Goal: Information Seeking & Learning: Learn about a topic

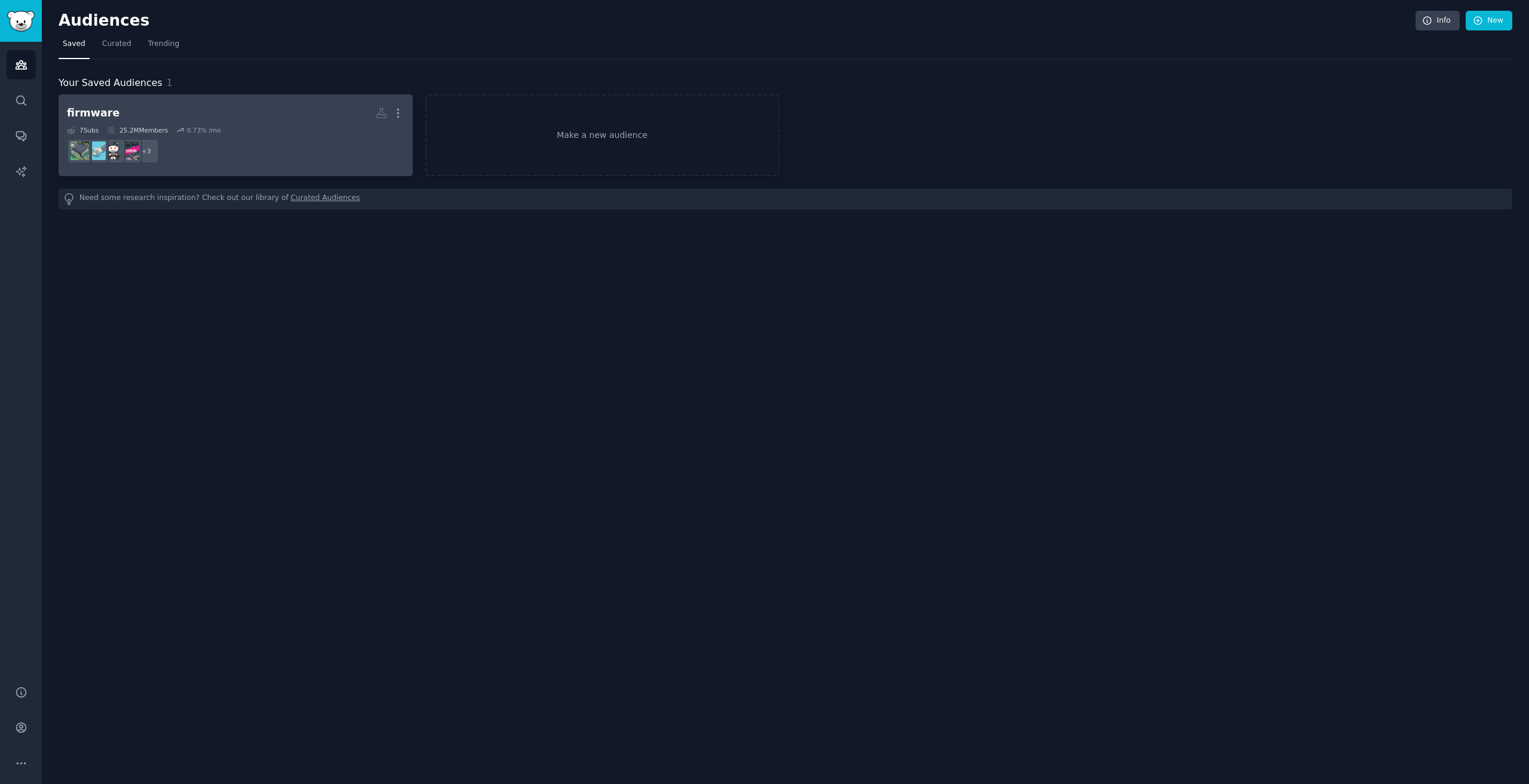
click at [249, 127] on div "7 Sub s 25.2M Members 0.73 % /mo" at bounding box center [236, 130] width 338 height 8
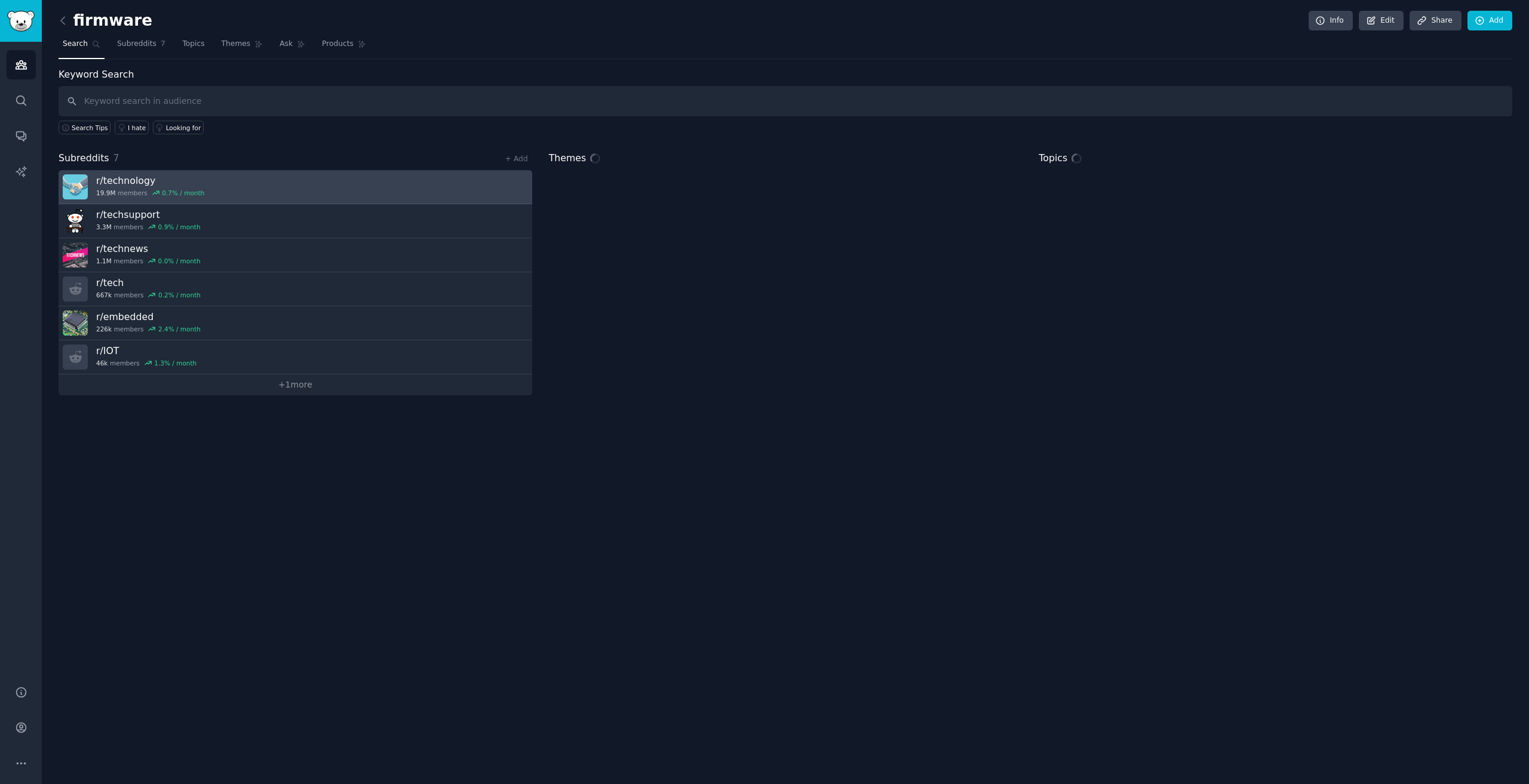
click at [301, 190] on link "r/ technology 19.9M members 0.7 % / month" at bounding box center [295, 188] width 474 height 34
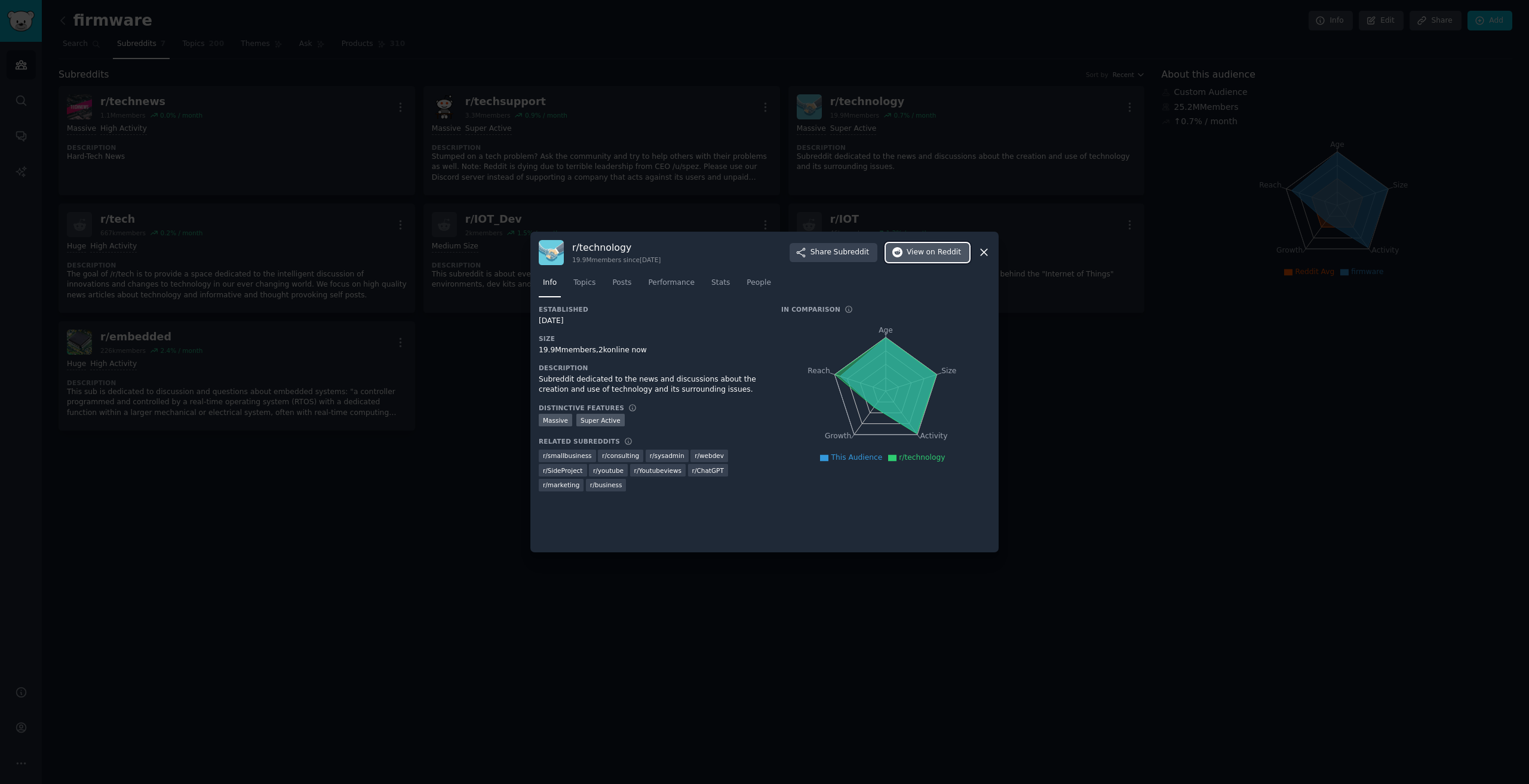
click at [763, 244] on button "View on Reddit" at bounding box center [928, 253] width 84 height 19
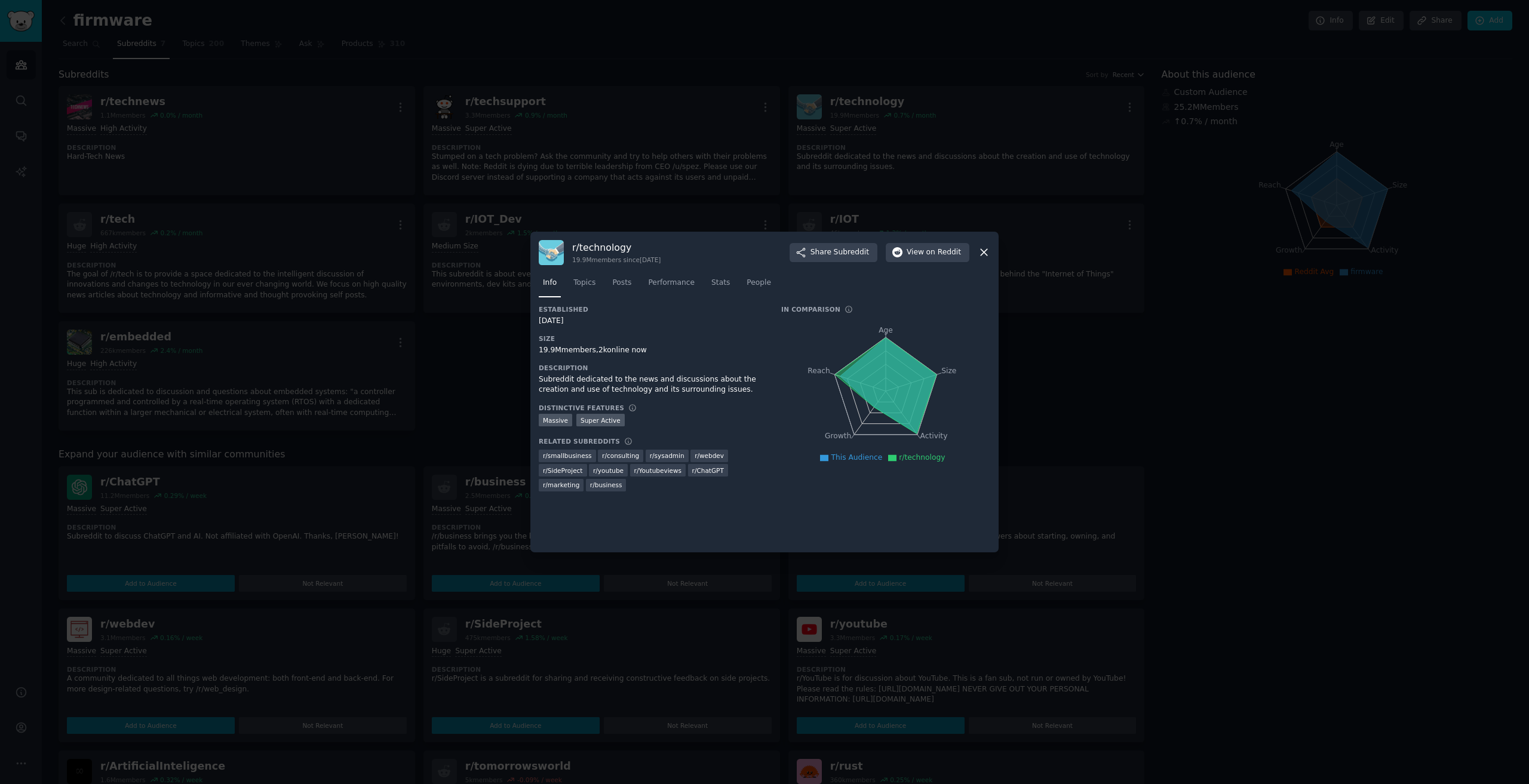
click at [394, 271] on div at bounding box center [764, 392] width 1529 height 784
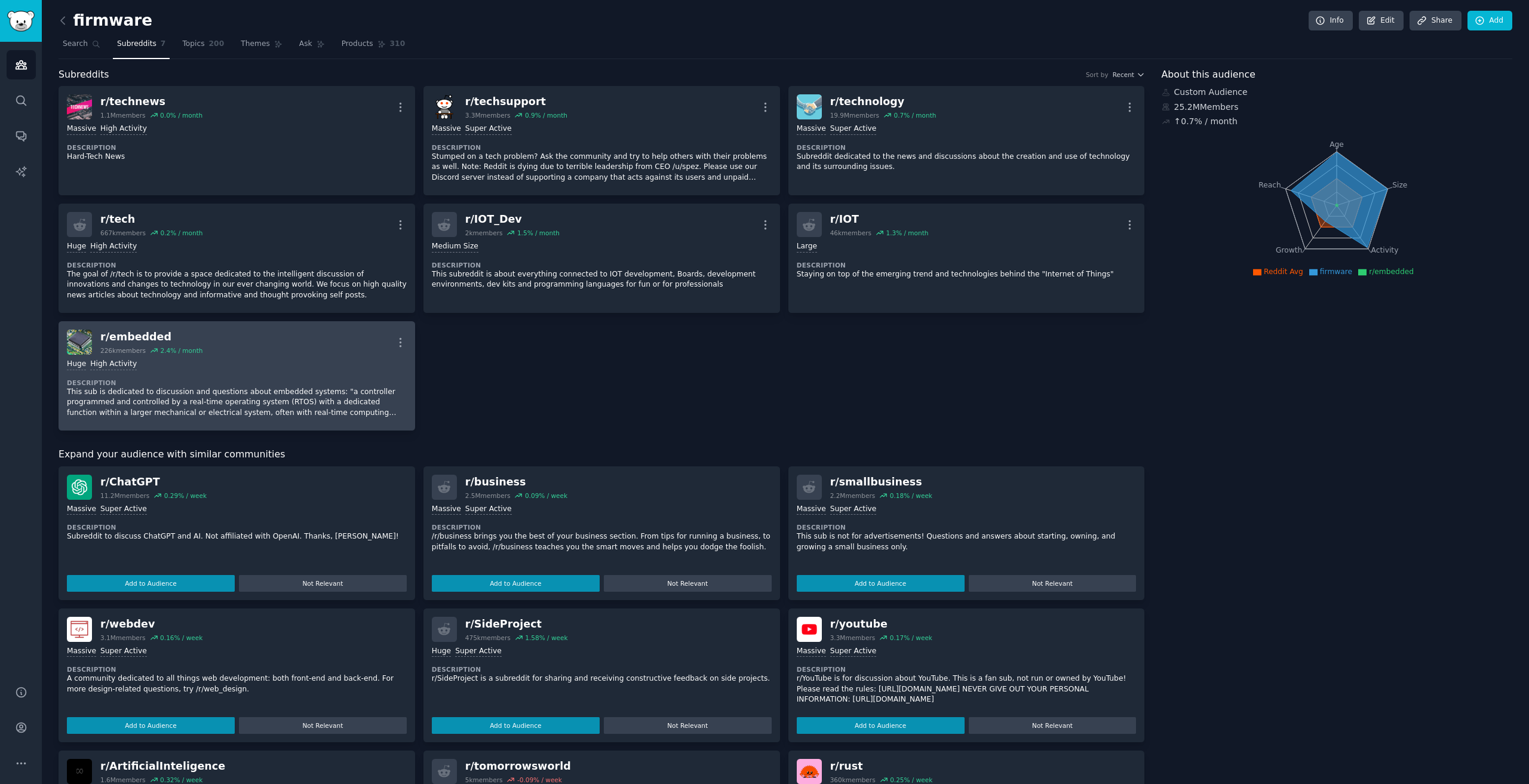
click at [271, 357] on div "Huge High Activity Description This sub is dedicated to discussion and question…" at bounding box center [237, 388] width 340 height 68
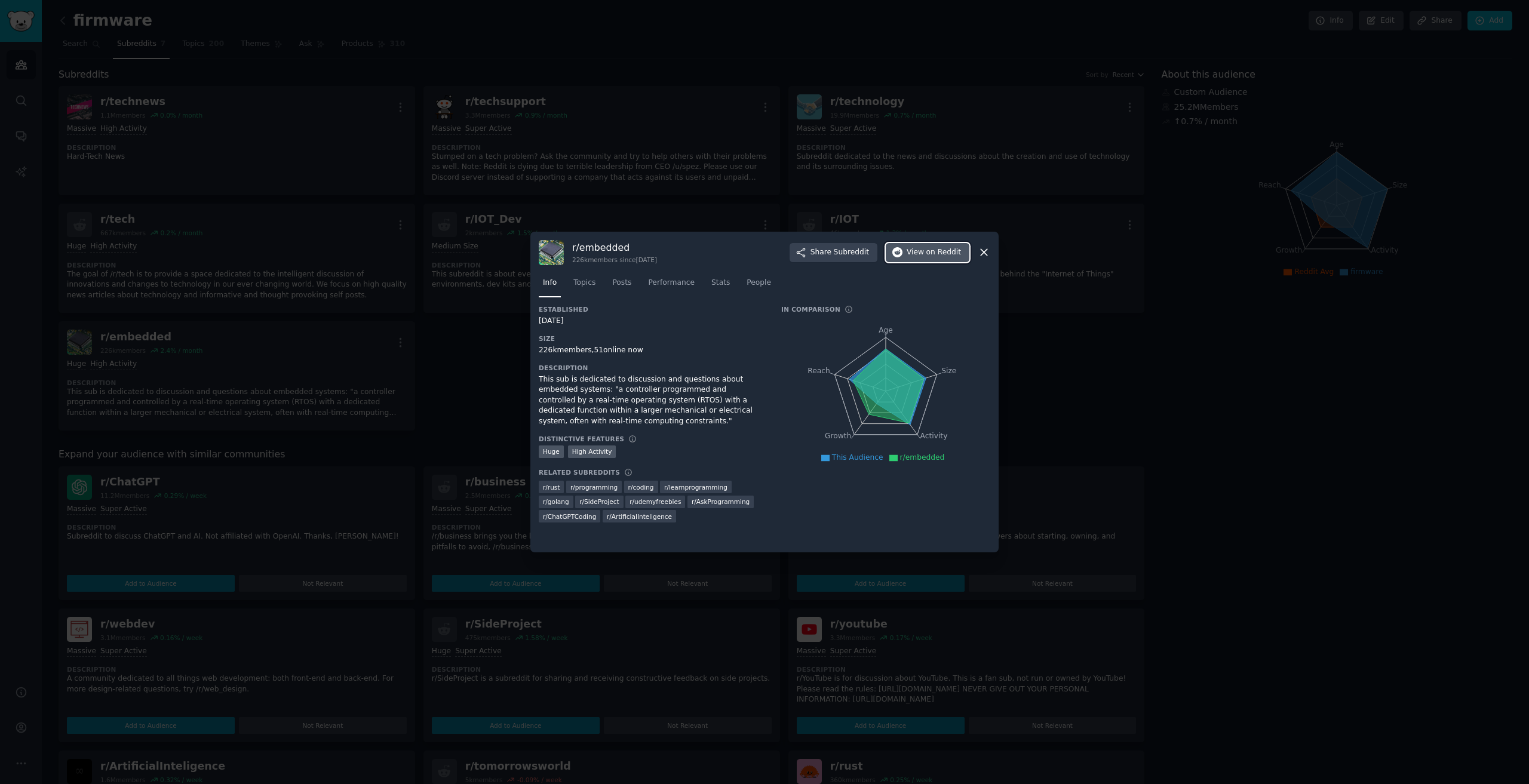
click at [763, 253] on span "on Reddit" at bounding box center [944, 253] width 35 height 11
click at [540, 175] on div at bounding box center [764, 392] width 1529 height 784
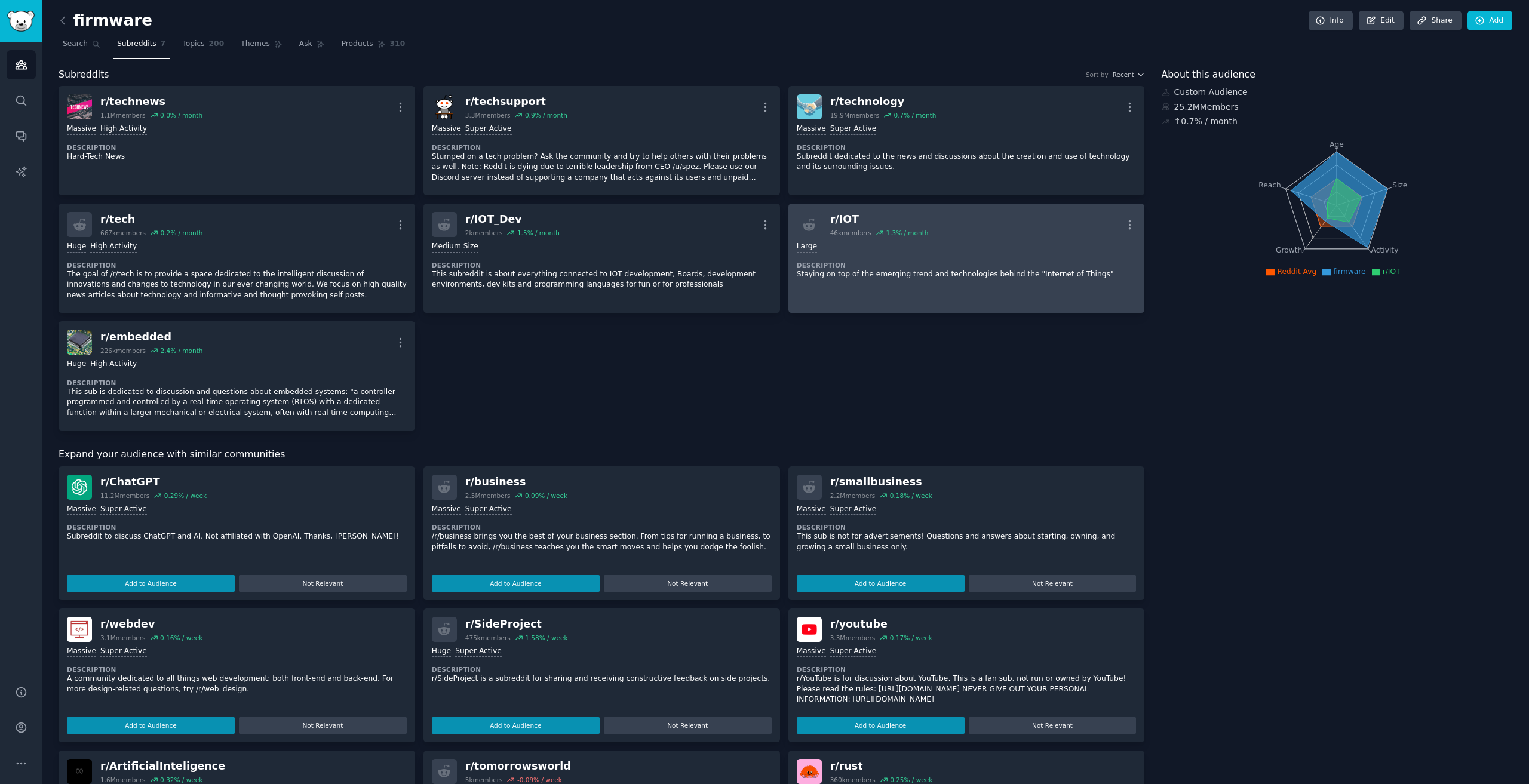
click at [763, 259] on div "Large Description Staying on top of the emerging trend and technologies behind …" at bounding box center [967, 260] width 340 height 47
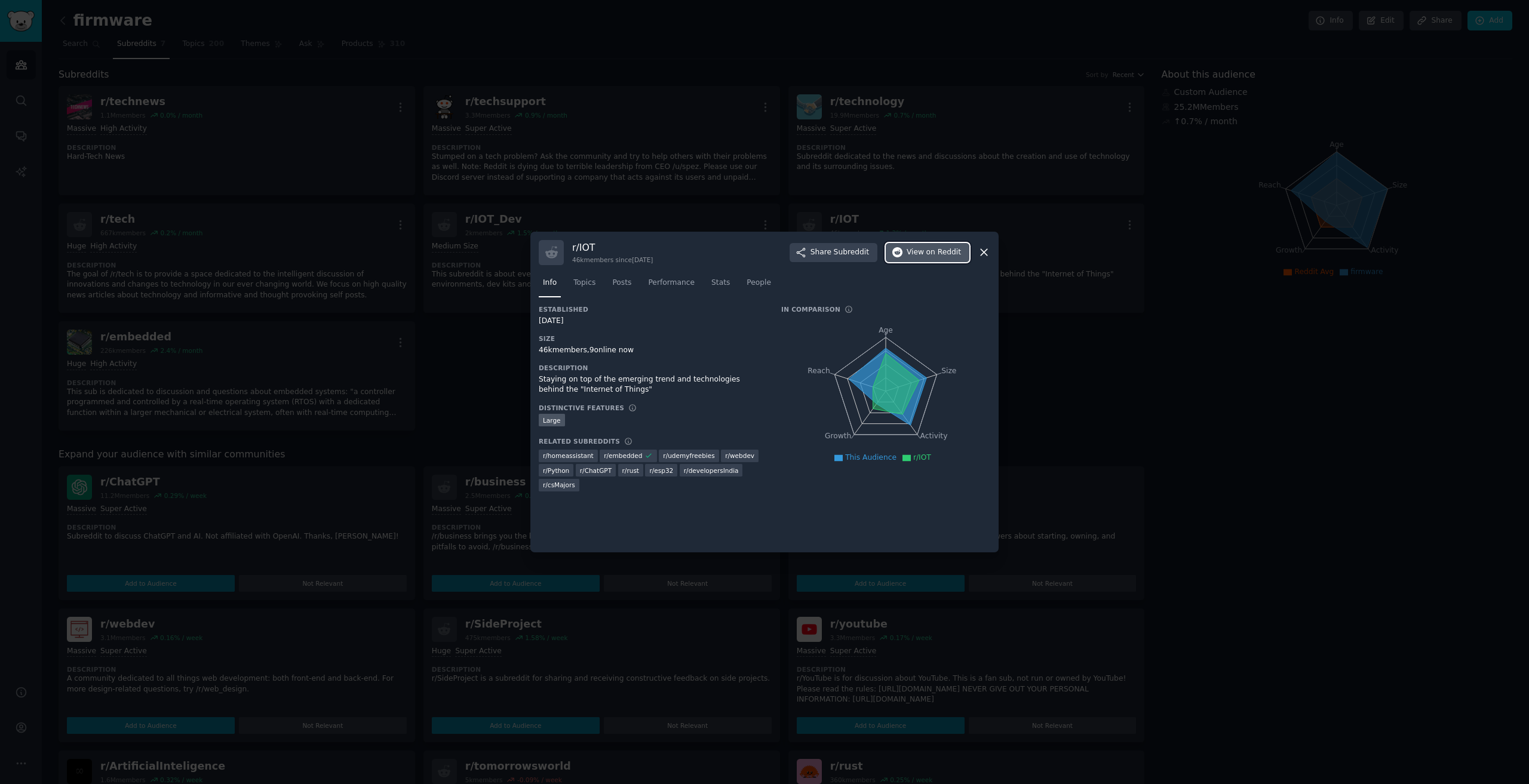
click at [763, 255] on span "View on Reddit" at bounding box center [934, 253] width 54 height 11
click at [454, 228] on div at bounding box center [764, 392] width 1529 height 784
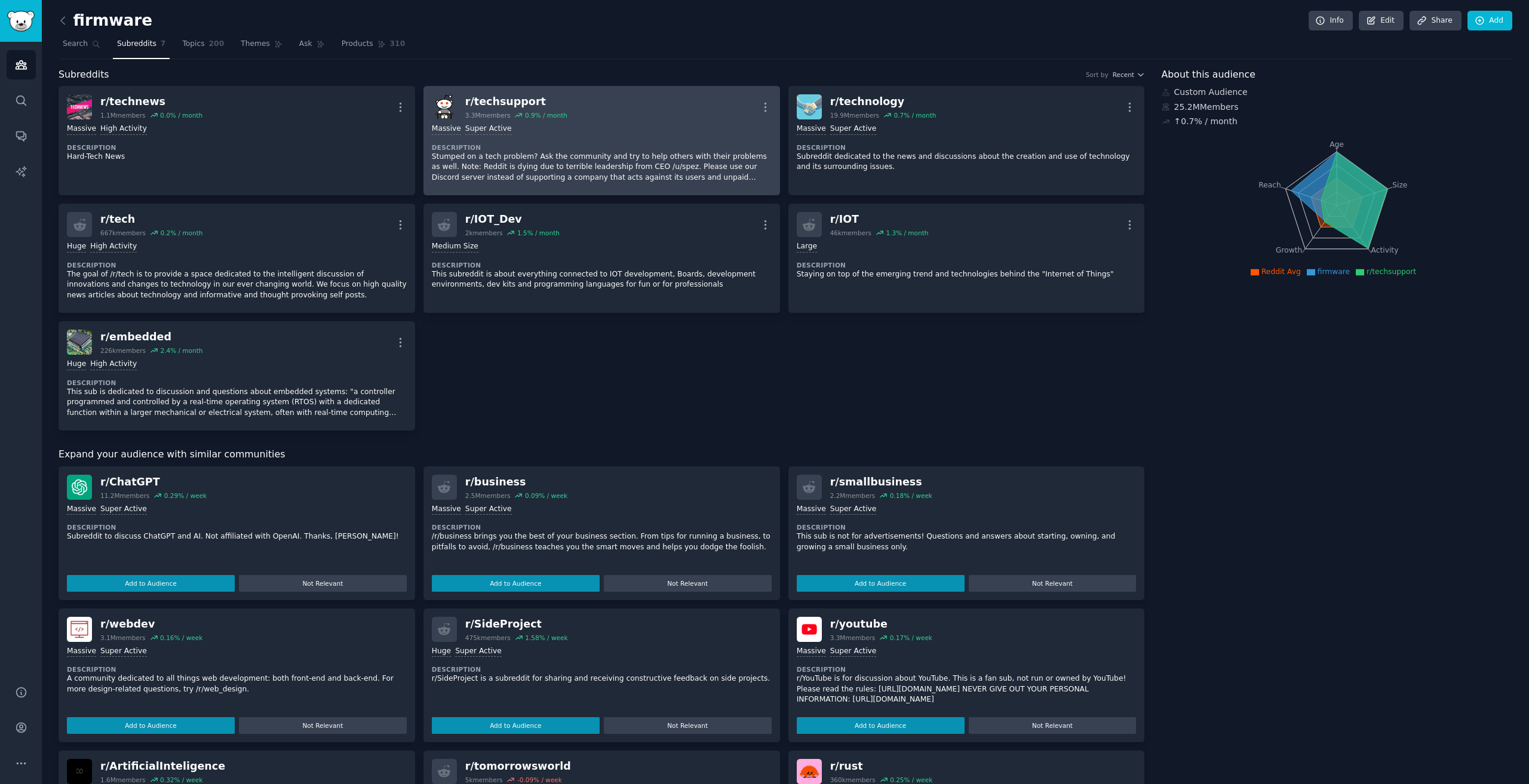
click at [571, 142] on div "Massive Super Active Description Stumped on a tech problem? Ask the community a…" at bounding box center [601, 153] width 340 height 68
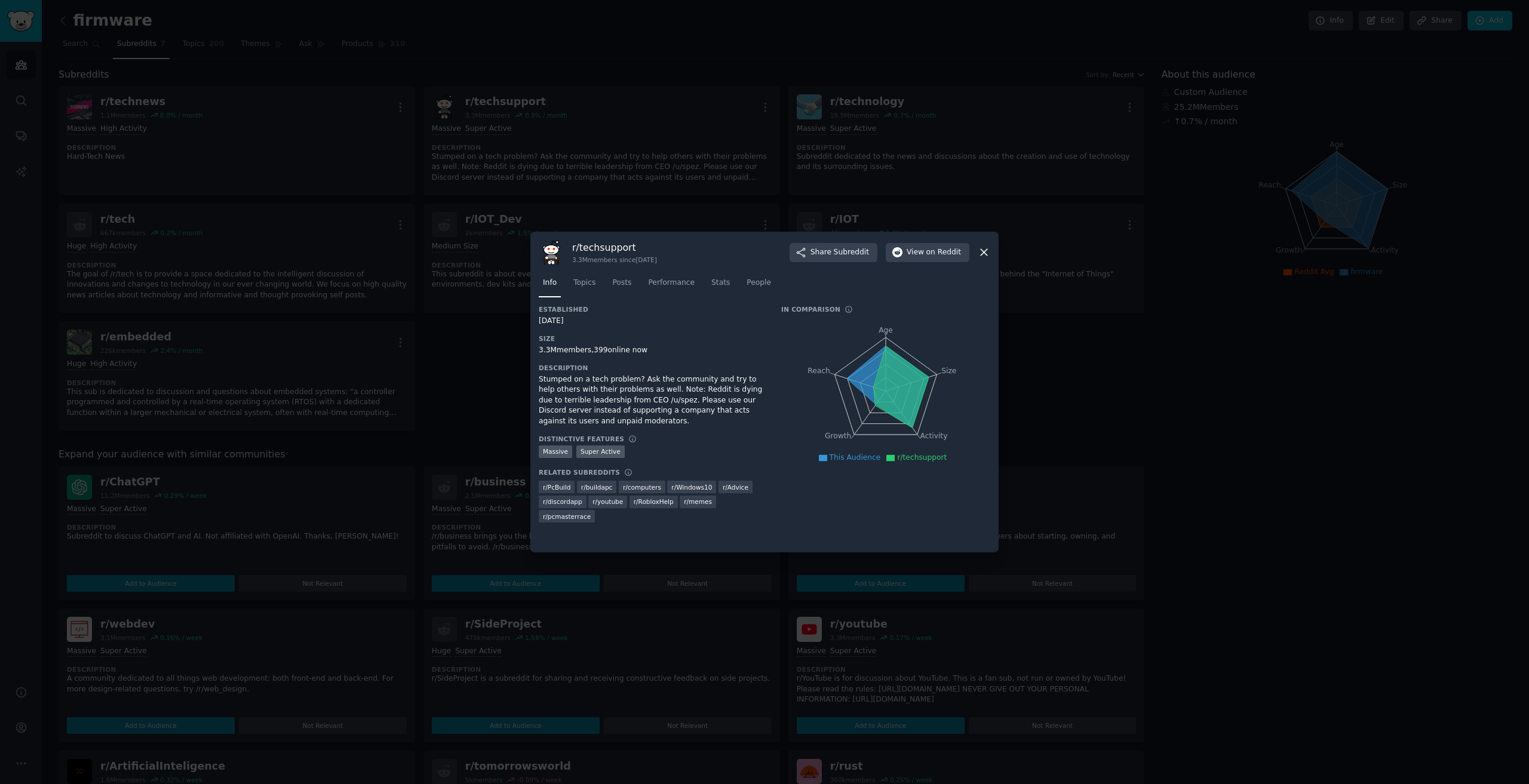
click at [545, 162] on div at bounding box center [764, 392] width 1529 height 784
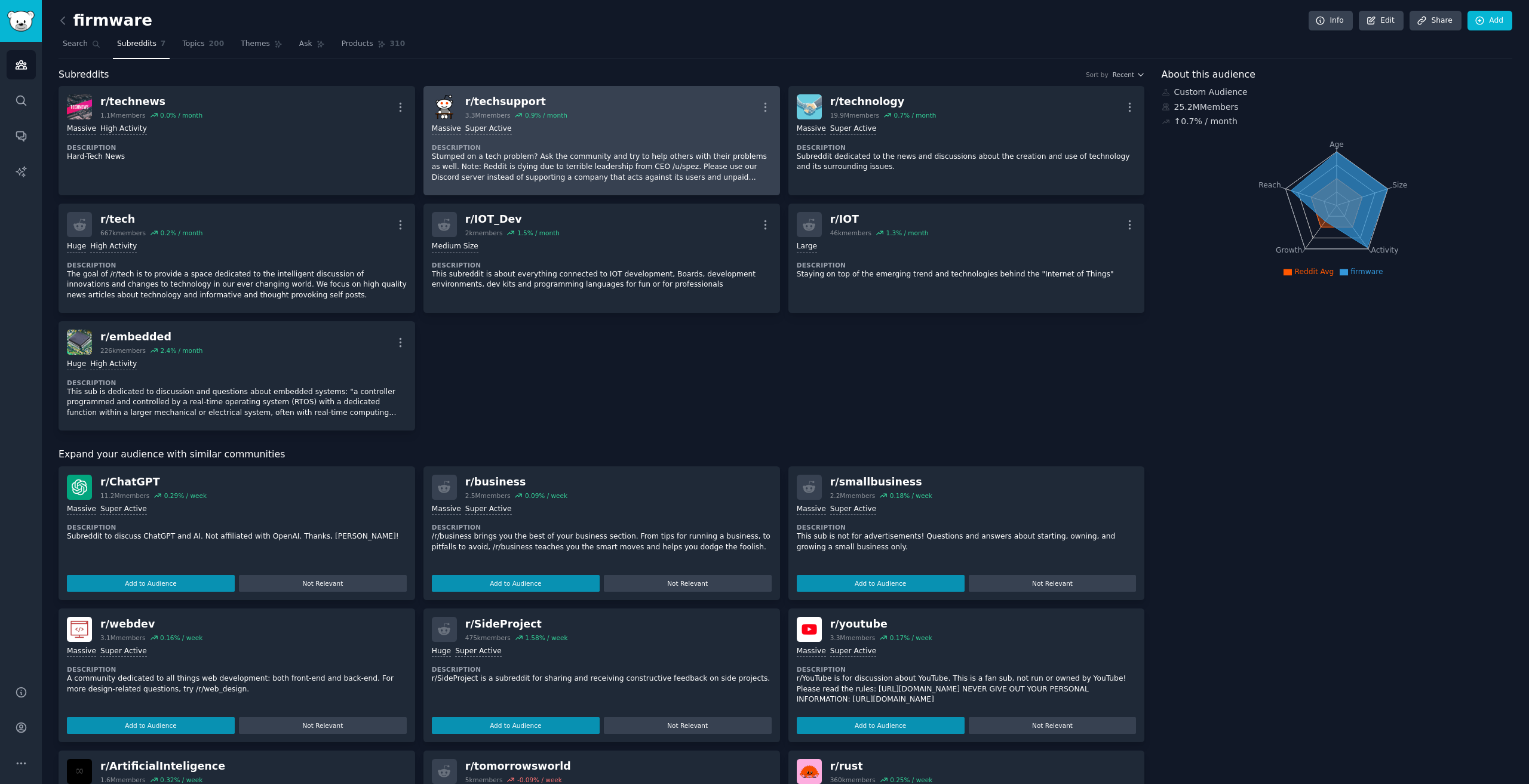
click at [530, 131] on div "Massive Super Active" at bounding box center [601, 129] width 340 height 12
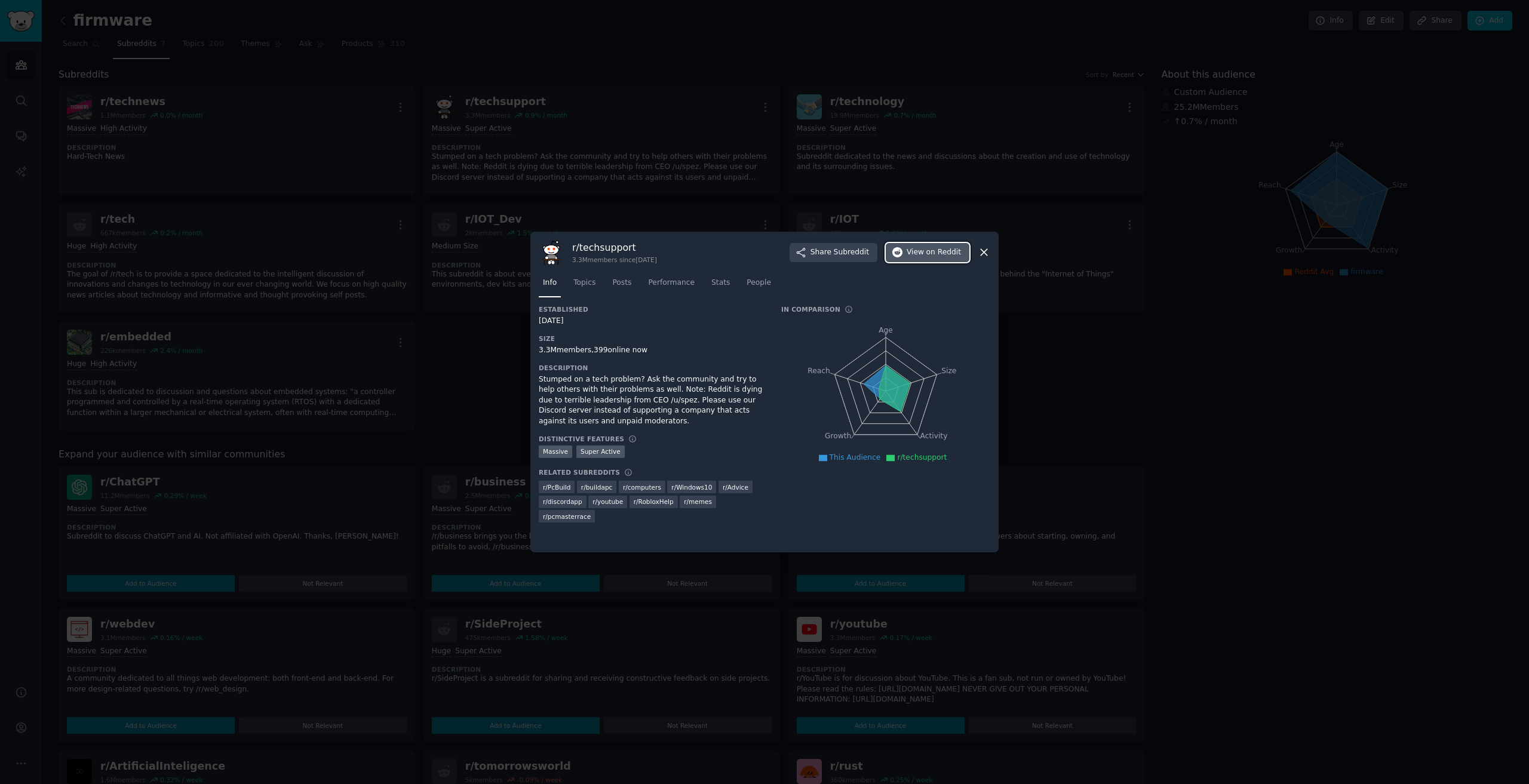
click at [763, 257] on span "on Reddit" at bounding box center [944, 253] width 35 height 11
click at [763, 127] on div at bounding box center [764, 392] width 1529 height 784
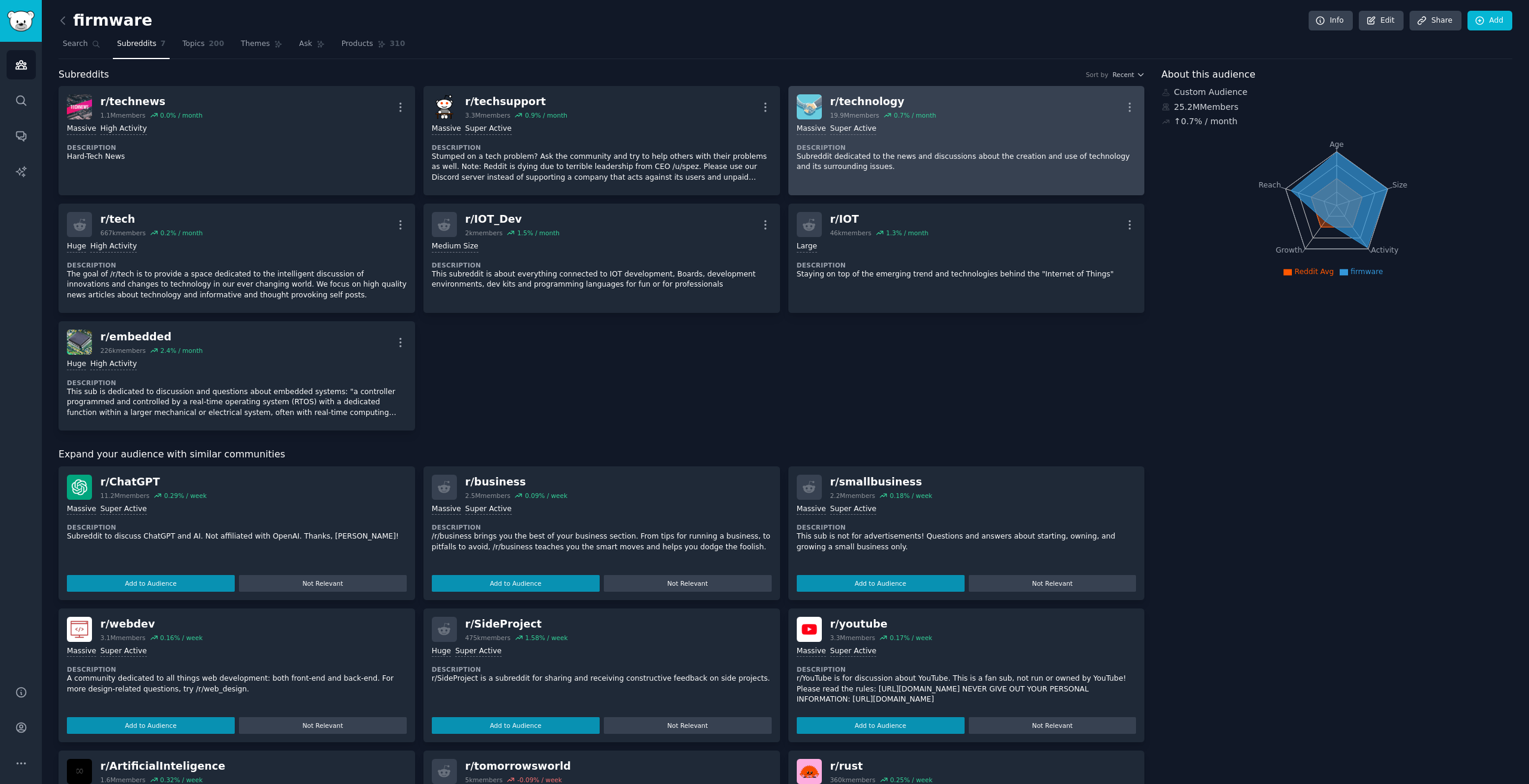
click at [763, 142] on div ">= 95th percentile for submissions / day Massive Super Active Description Subre…" at bounding box center [967, 148] width 340 height 58
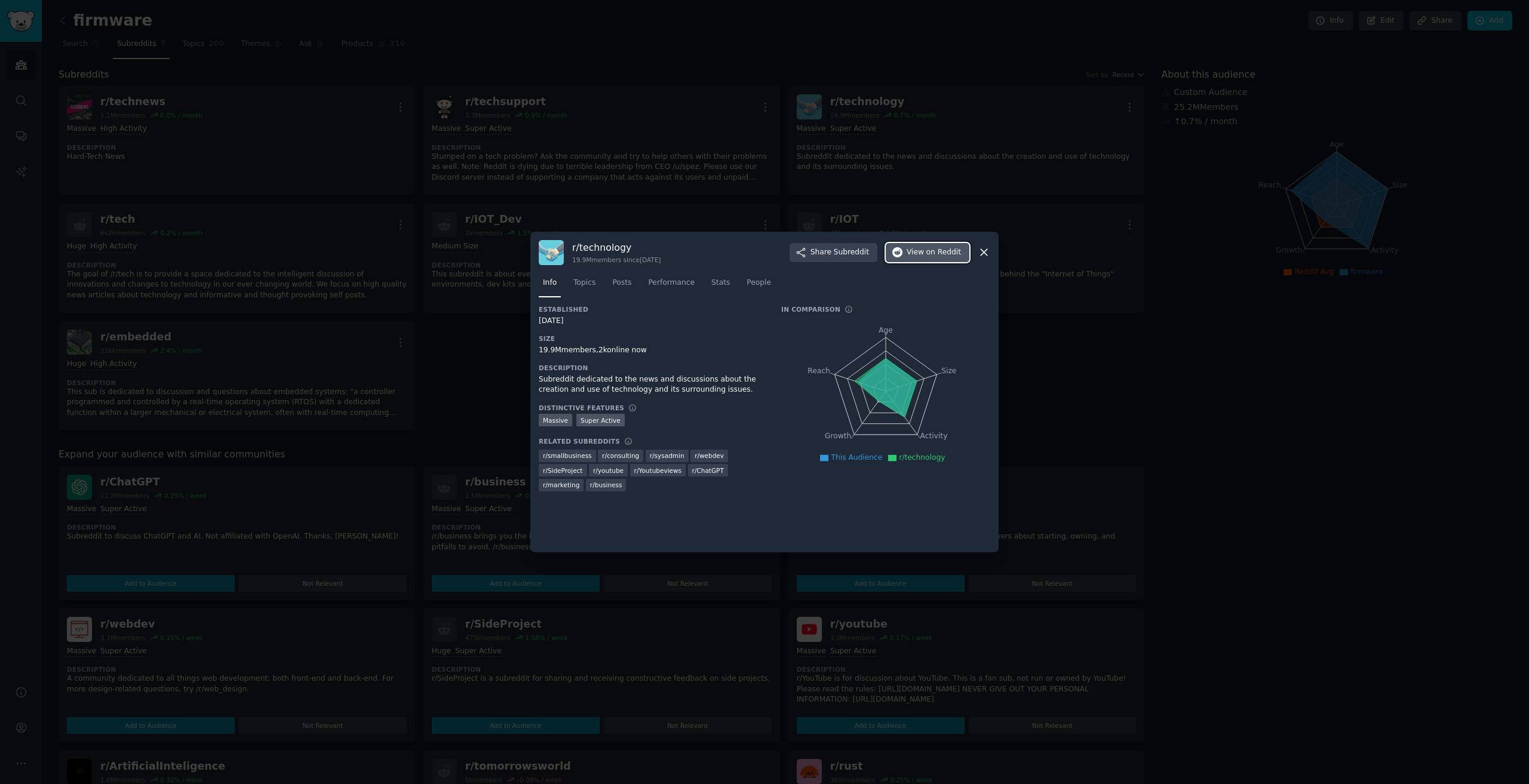
click at [763, 253] on span "View on Reddit" at bounding box center [934, 253] width 54 height 11
click at [460, 203] on div at bounding box center [764, 392] width 1529 height 784
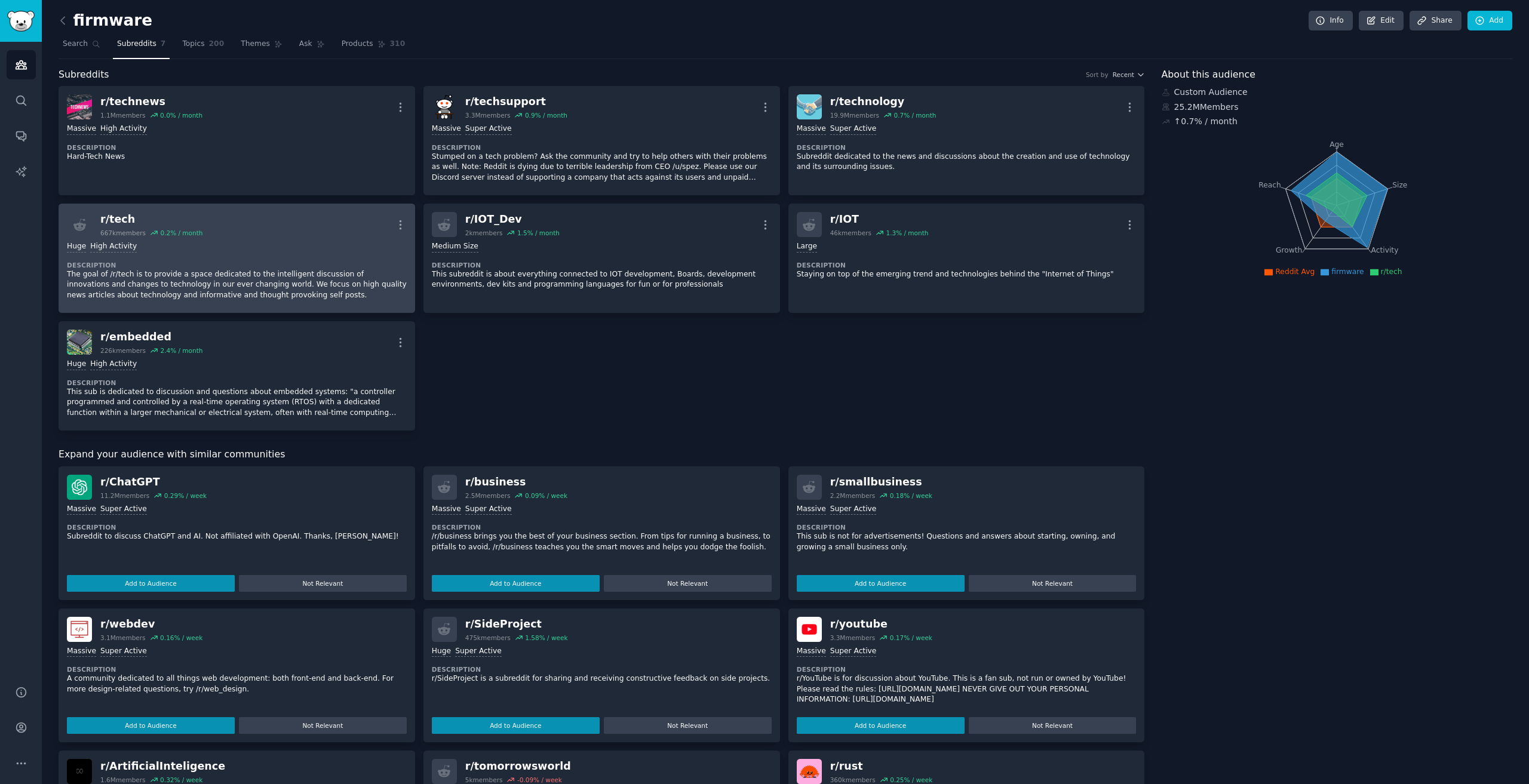
click at [266, 268] on dt "Description" at bounding box center [237, 265] width 340 height 8
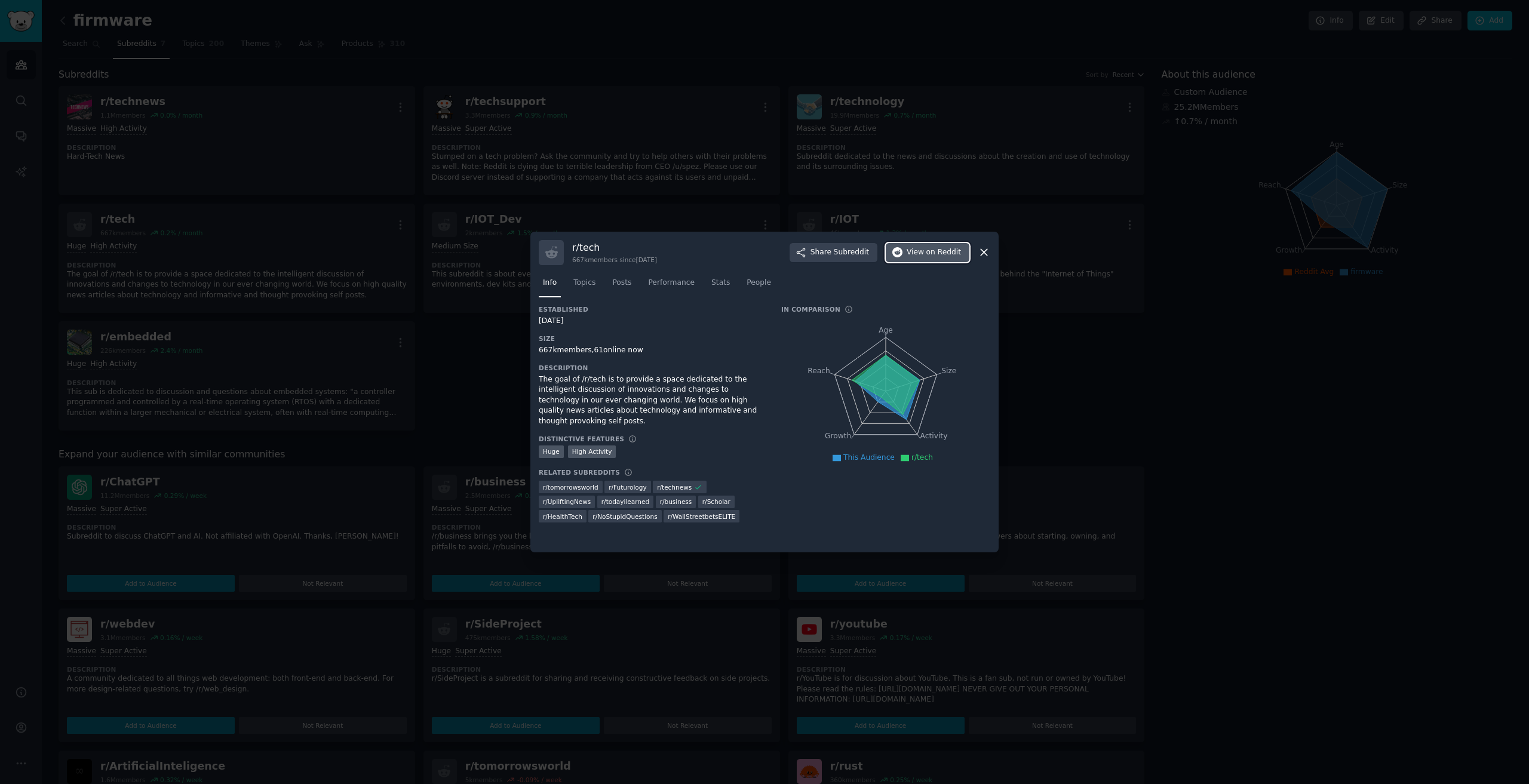
click at [763, 252] on span "on Reddit" at bounding box center [944, 253] width 35 height 11
